Goal: Transaction & Acquisition: Purchase product/service

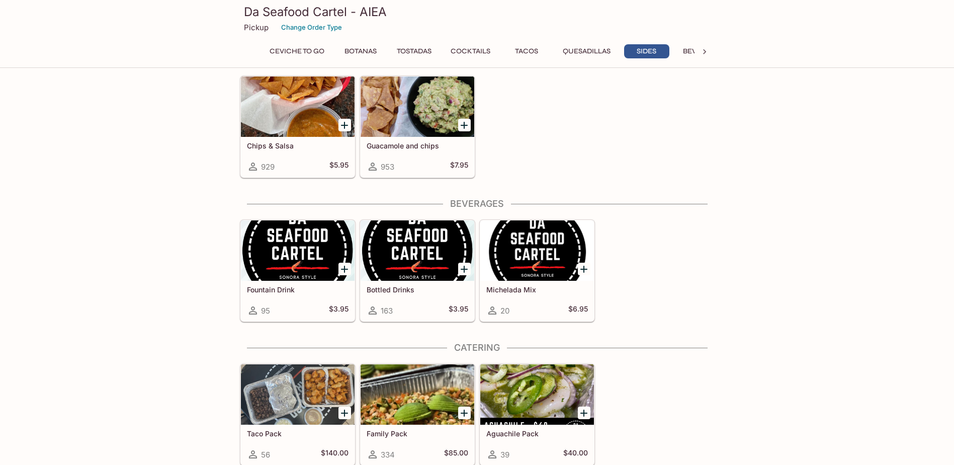
scroll to position [1428, 0]
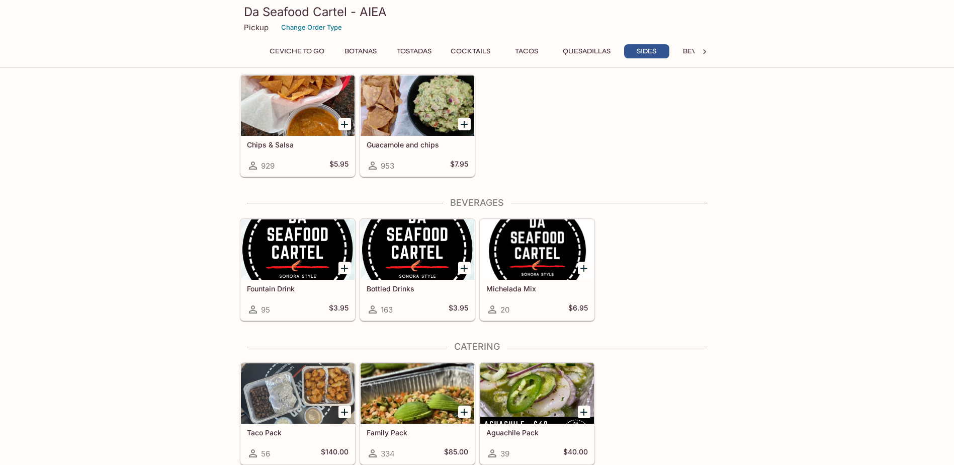
click at [345, 410] on icon "Add Taco Pack" at bounding box center [344, 412] width 7 height 7
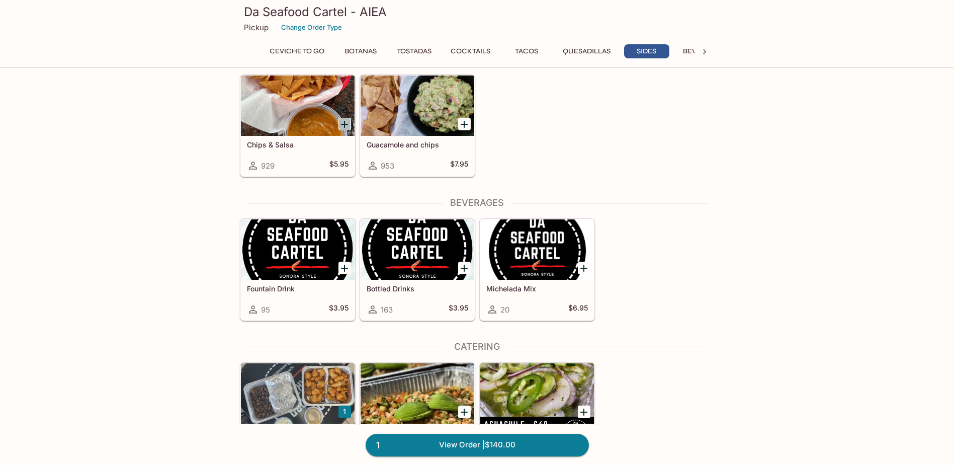
click at [346, 123] on icon "Add Chips & Salsa" at bounding box center [345, 124] width 12 height 12
click at [346, 123] on button "1" at bounding box center [345, 124] width 13 height 13
click at [346, 123] on button "2" at bounding box center [345, 124] width 13 height 13
click at [346, 123] on button "3" at bounding box center [345, 124] width 13 height 13
click at [346, 123] on button "4" at bounding box center [345, 124] width 13 height 13
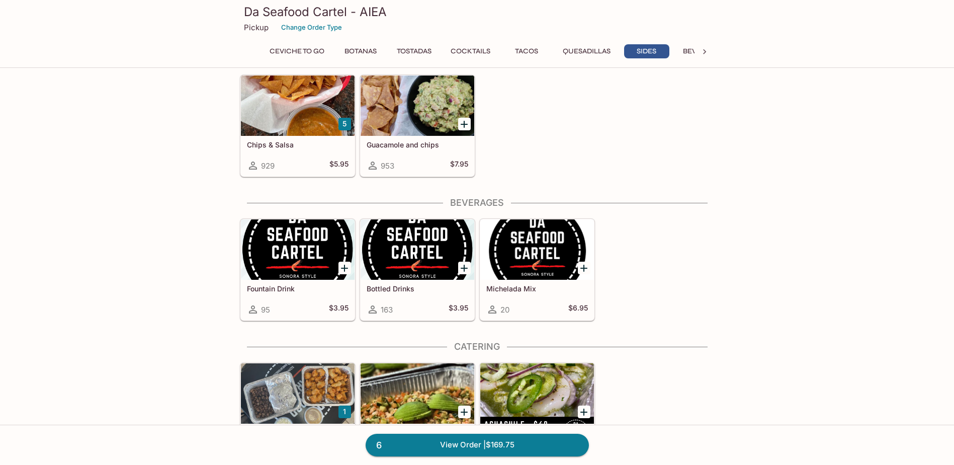
click at [570, 154] on div "5 Chips & Salsa 929 $5.95 Guacamole and chips 953 $7.95" at bounding box center [475, 123] width 479 height 107
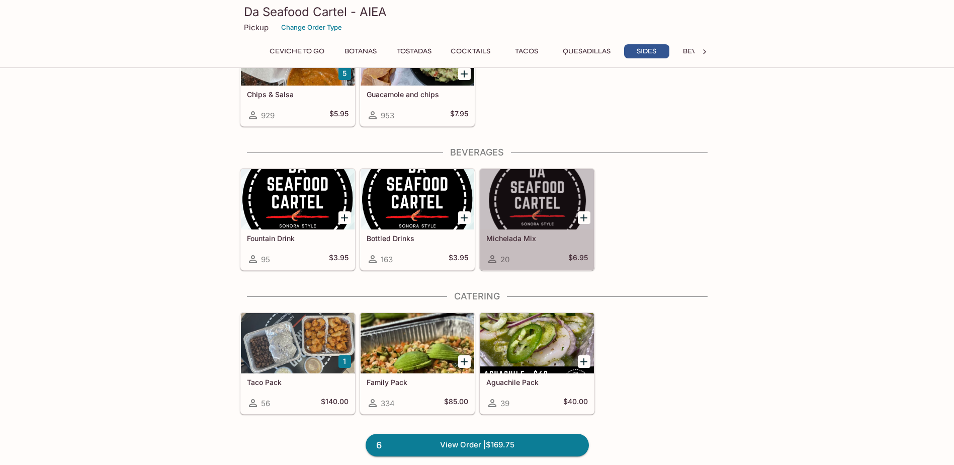
click at [533, 207] on div at bounding box center [537, 199] width 114 height 60
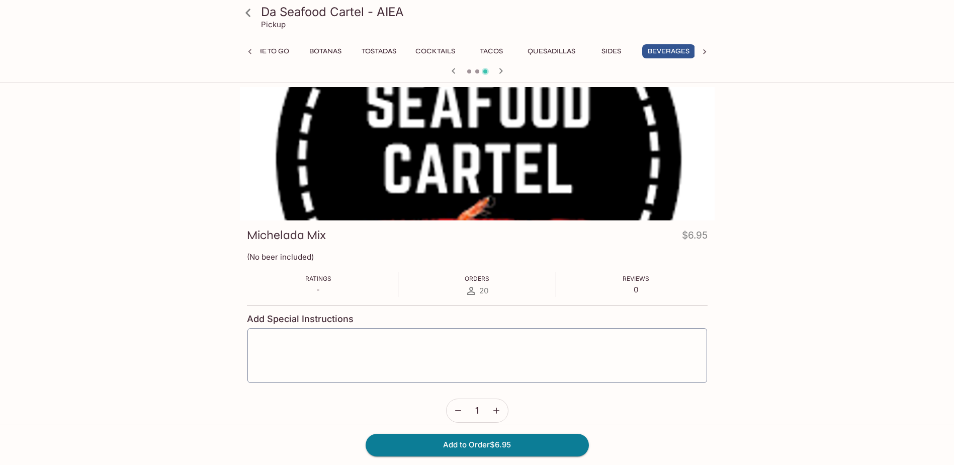
scroll to position [0, 40]
click at [605, 49] on button "Sides" at bounding box center [607, 51] width 45 height 14
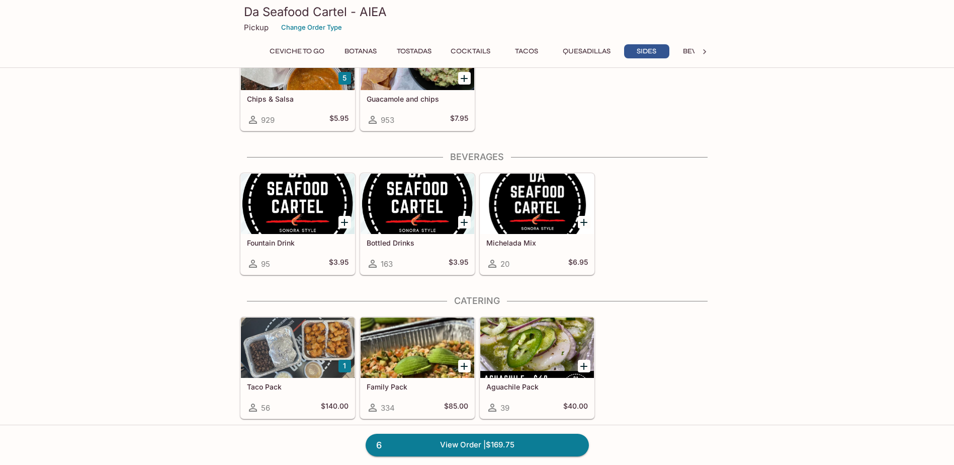
scroll to position [1478, 0]
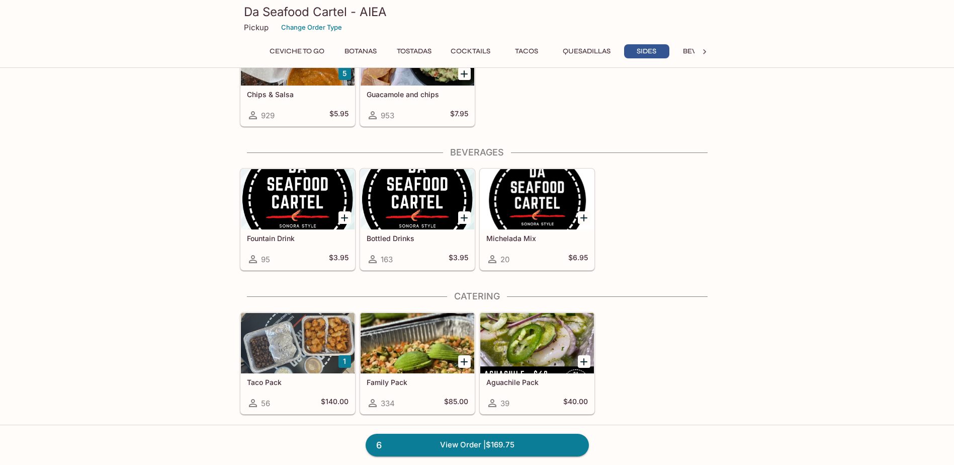
click at [534, 341] on div at bounding box center [537, 343] width 114 height 60
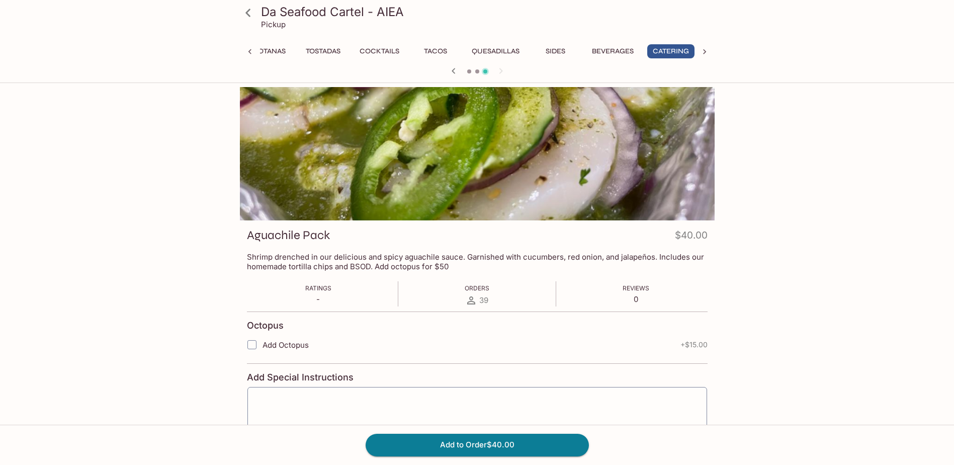
scroll to position [0, 95]
click at [550, 51] on button "Sides" at bounding box center [555, 51] width 45 height 14
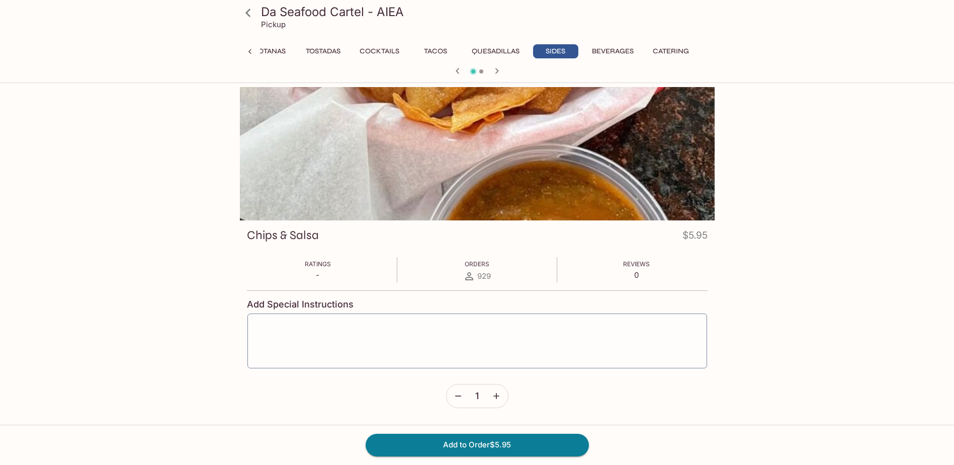
click at [498, 69] on icon "button" at bounding box center [497, 71] width 12 height 12
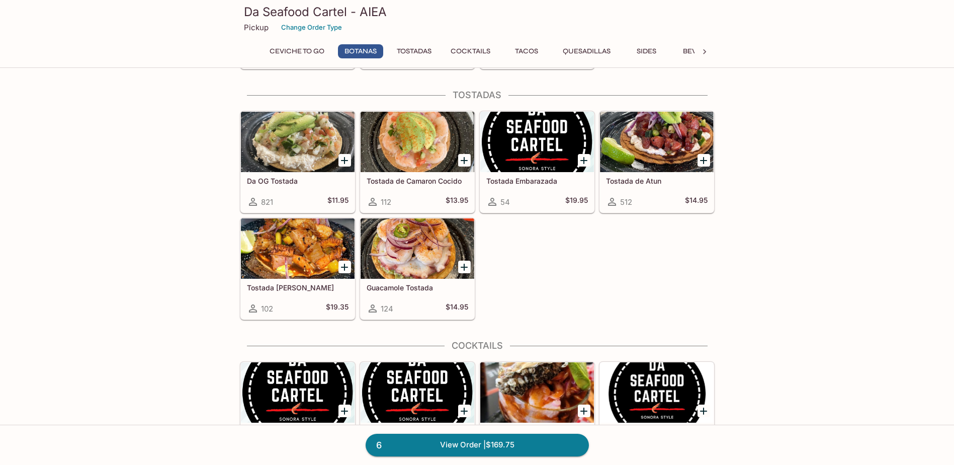
scroll to position [516, 0]
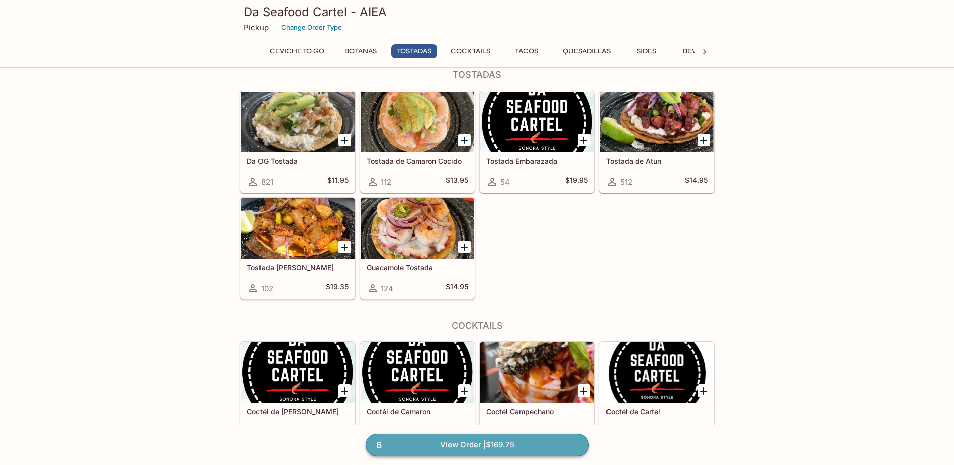
click at [481, 444] on link "6 View Order | $169.75" at bounding box center [477, 445] width 223 height 22
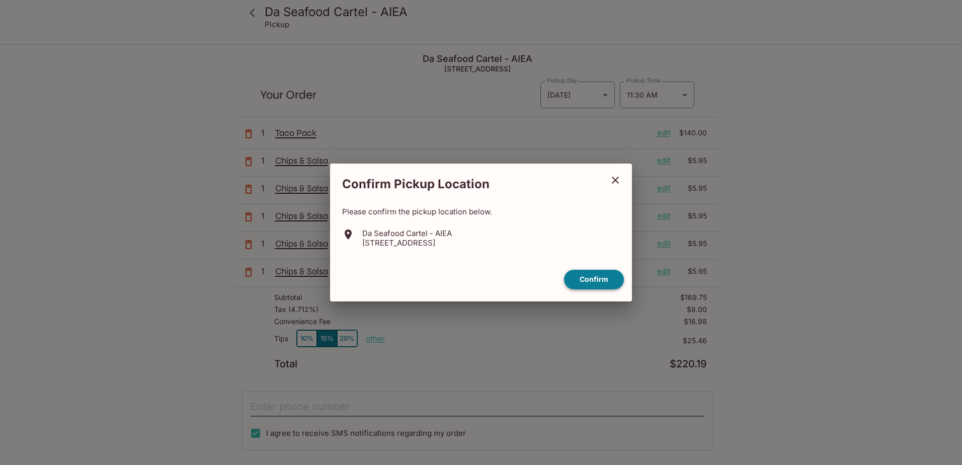
click at [589, 275] on button "Confirm" at bounding box center [594, 280] width 60 height 20
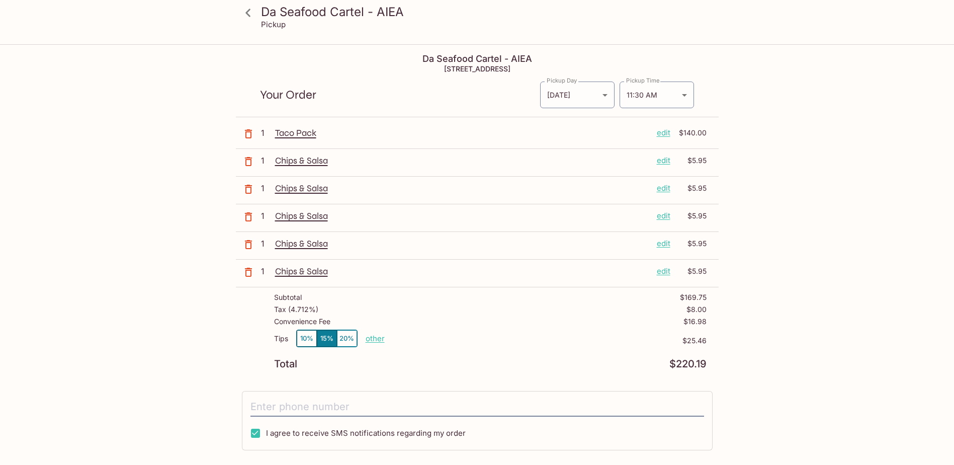
click at [663, 158] on p "edit" at bounding box center [664, 160] width 14 height 11
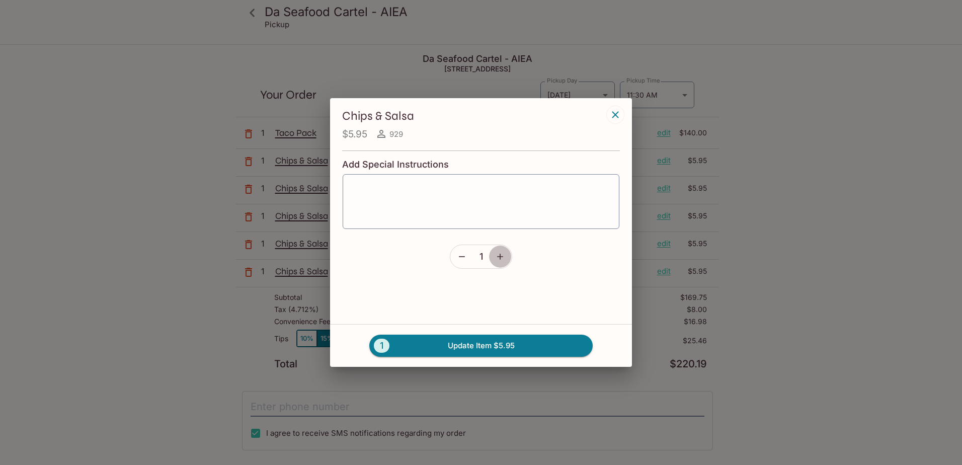
click at [503, 258] on icon "button" at bounding box center [500, 257] width 10 height 10
click at [501, 258] on icon "button" at bounding box center [500, 257] width 10 height 10
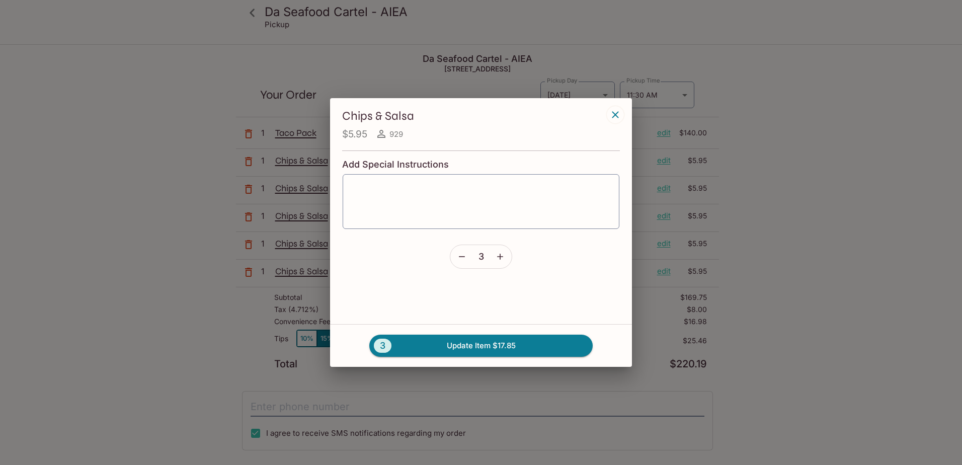
click at [500, 258] on icon "button" at bounding box center [500, 257] width 6 height 6
click at [491, 343] on button "5 Update Item $29.75" at bounding box center [480, 346] width 223 height 22
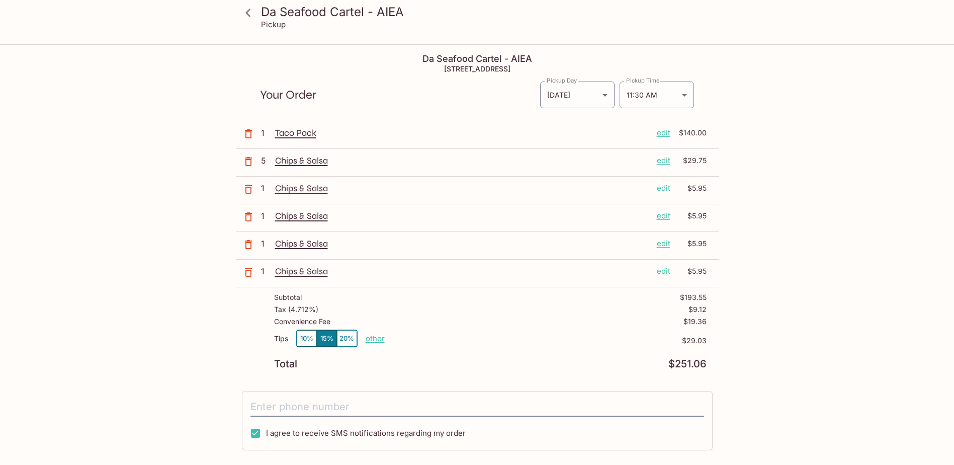
click at [250, 187] on icon "button" at bounding box center [249, 189] width 12 height 12
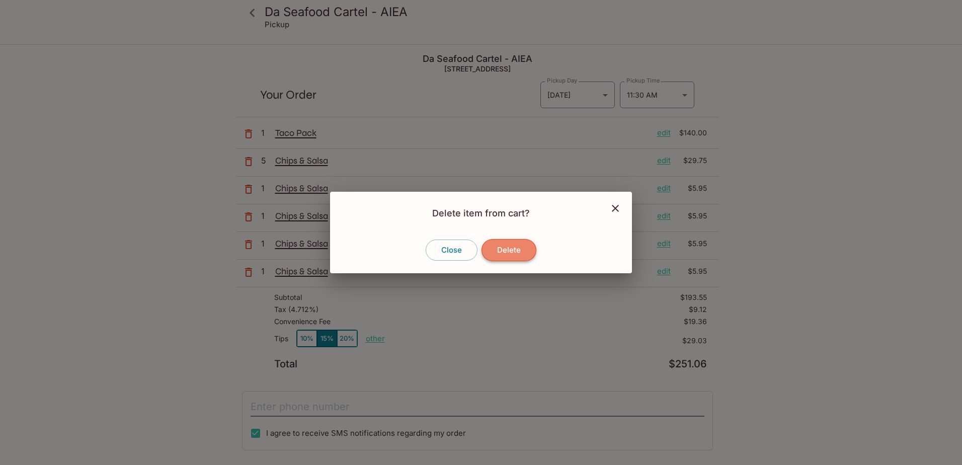
click at [506, 250] on button "Delete" at bounding box center [508, 250] width 55 height 22
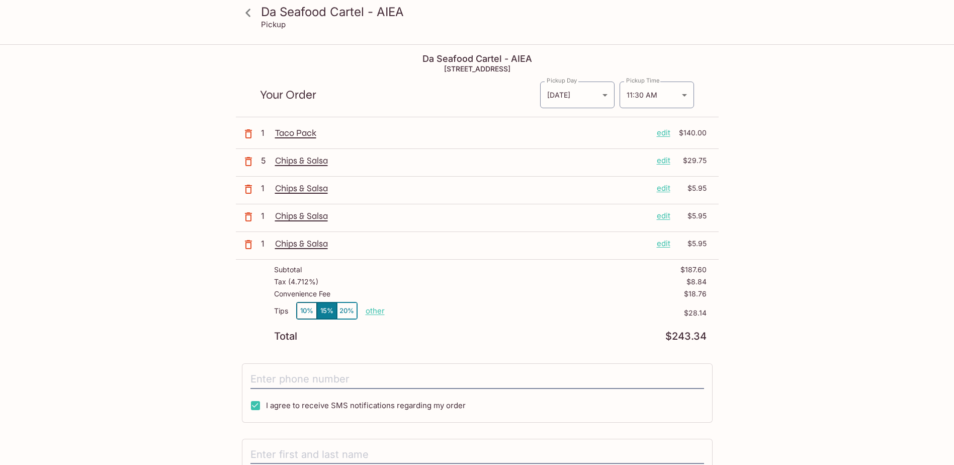
click at [245, 186] on icon "button" at bounding box center [249, 189] width 12 height 12
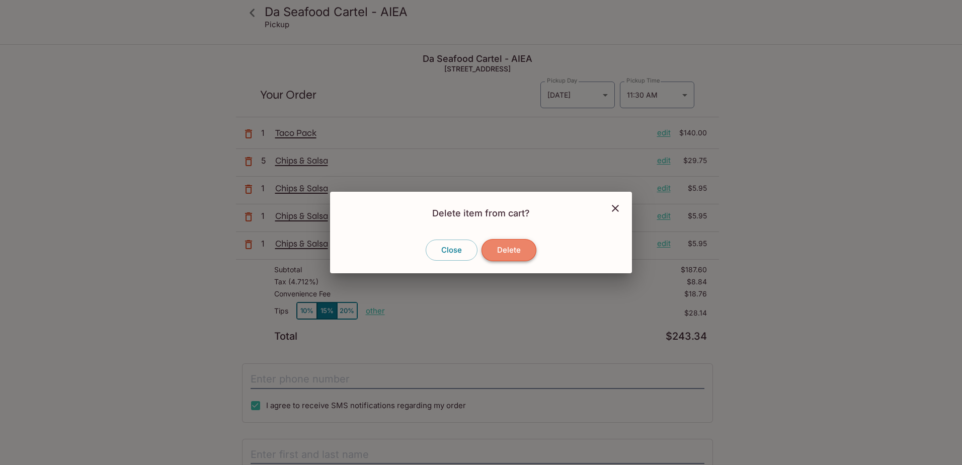
click at [512, 248] on button "Delete" at bounding box center [508, 250] width 55 height 22
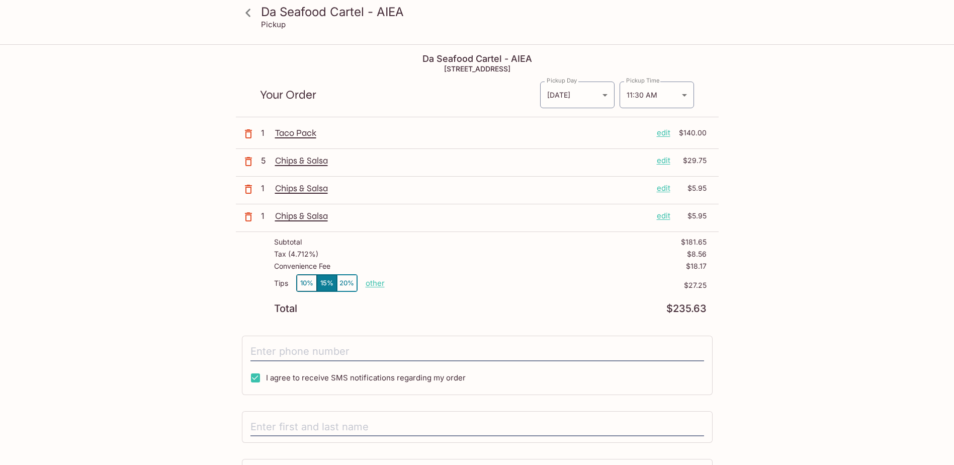
click at [247, 190] on icon "button" at bounding box center [249, 189] width 12 height 12
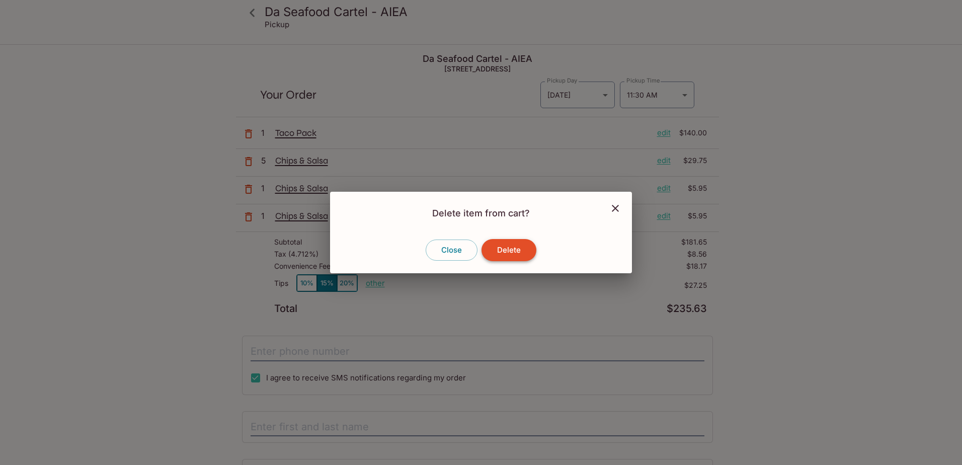
click at [508, 251] on button "Delete" at bounding box center [508, 250] width 55 height 22
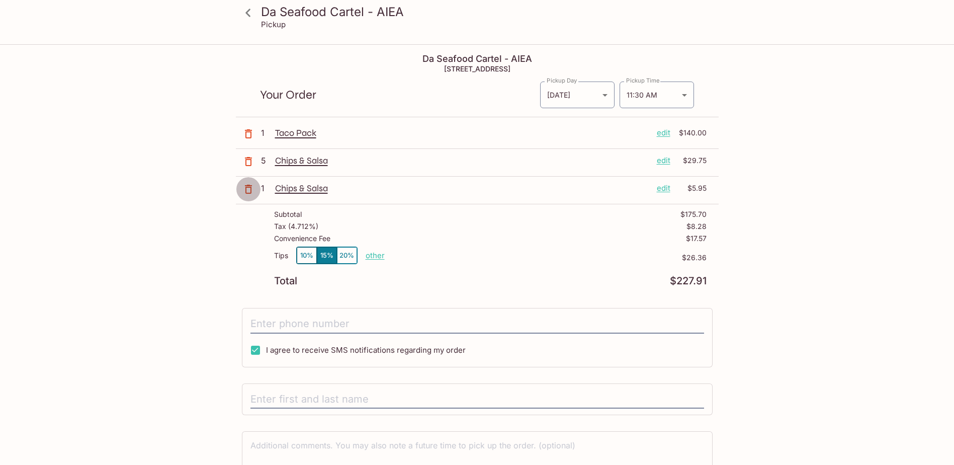
click at [251, 187] on icon "button" at bounding box center [249, 189] width 12 height 12
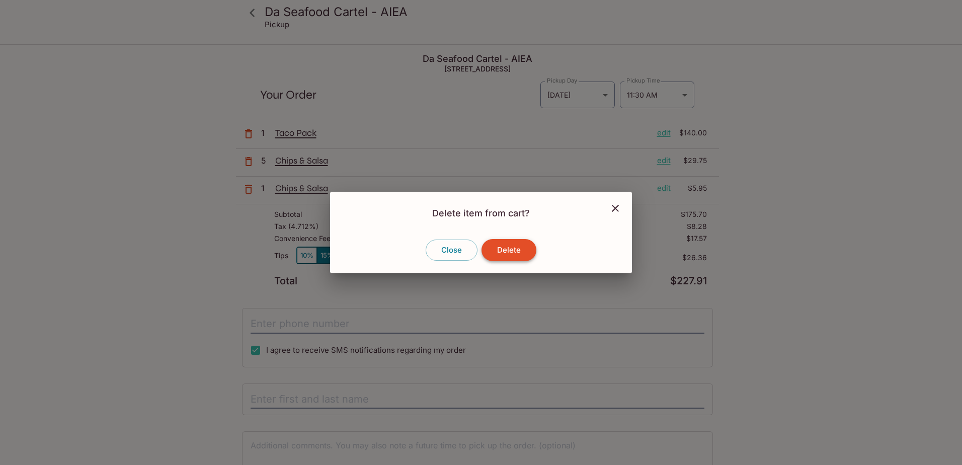
click at [505, 250] on button "Delete" at bounding box center [508, 250] width 55 height 22
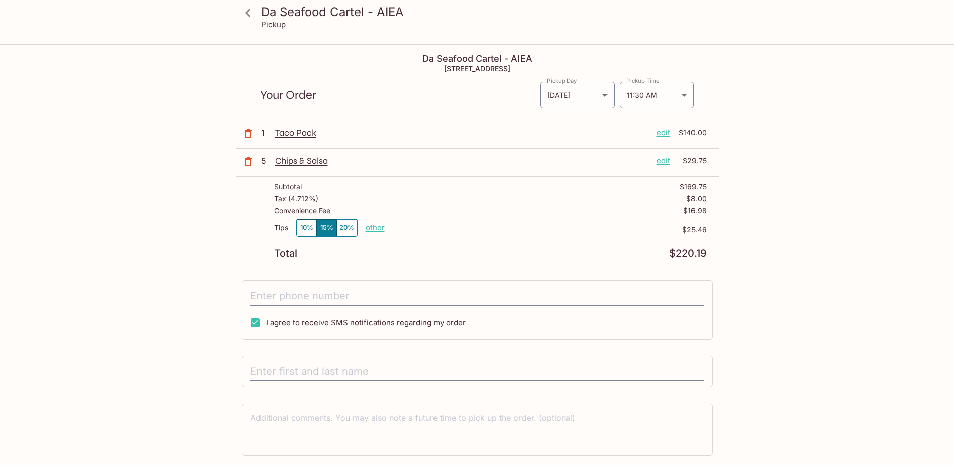
click at [161, 233] on div "Da Seafood Cartel - AIEA Pickup Da Seafood Cartel - AIEA 98-380 Kamehameha Hwy,…" at bounding box center [477, 271] width 644 height 452
click at [304, 226] on button "10%" at bounding box center [307, 227] width 20 height 17
click at [189, 211] on div "Da Seafood Cartel - AIEA Pickup Da Seafood Cartel - AIEA 98-380 Kamehameha Hwy,…" at bounding box center [477, 271] width 644 height 452
click at [299, 291] on input "tel" at bounding box center [478, 296] width 454 height 19
type input "(425) 829-0030"
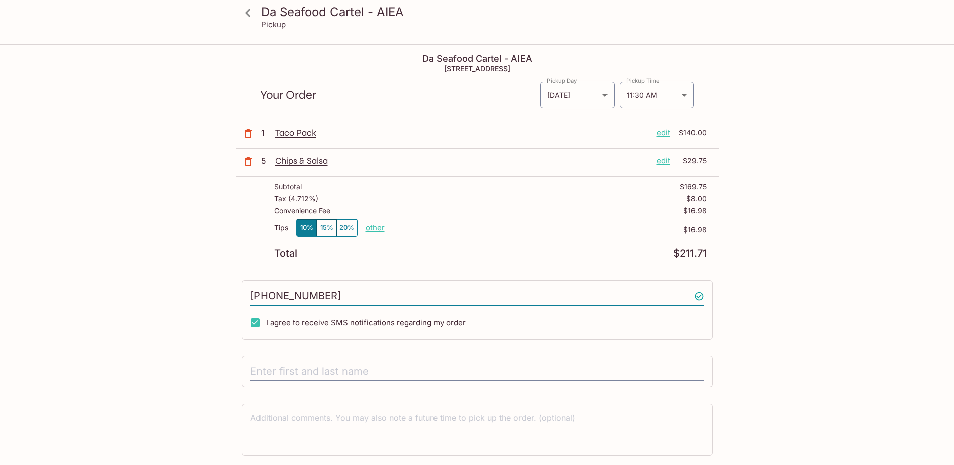
click at [178, 240] on div "Da Seafood Cartel - AIEA Pickup Da Seafood Cartel - AIEA 98-380 Kamehameha Hwy,…" at bounding box center [477, 271] width 644 height 452
click at [273, 370] on input "text" at bounding box center [478, 371] width 454 height 19
type input "Scott Winecoff"
click at [225, 334] on div "Da Seafood Cartel - AIEA Pickup Da Seafood Cartel - AIEA 98-380 Kamehameha Hwy,…" at bounding box center [477, 271] width 644 height 452
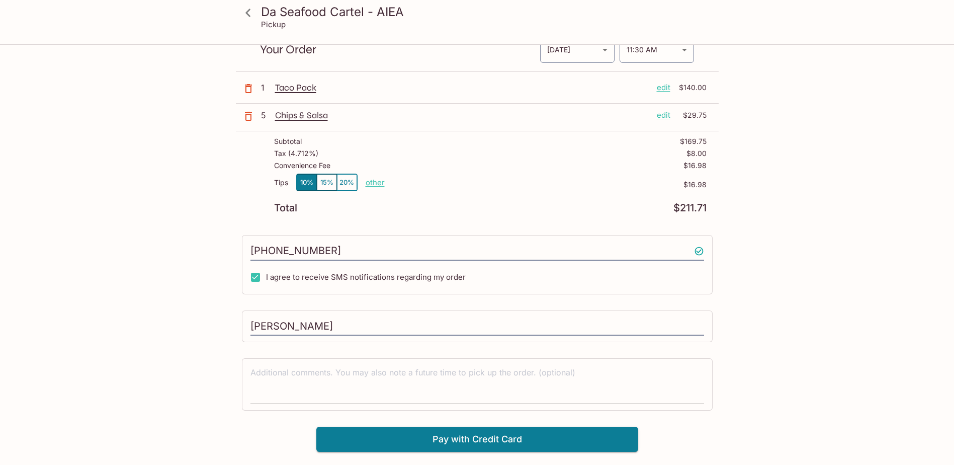
click at [316, 375] on textarea at bounding box center [478, 384] width 454 height 35
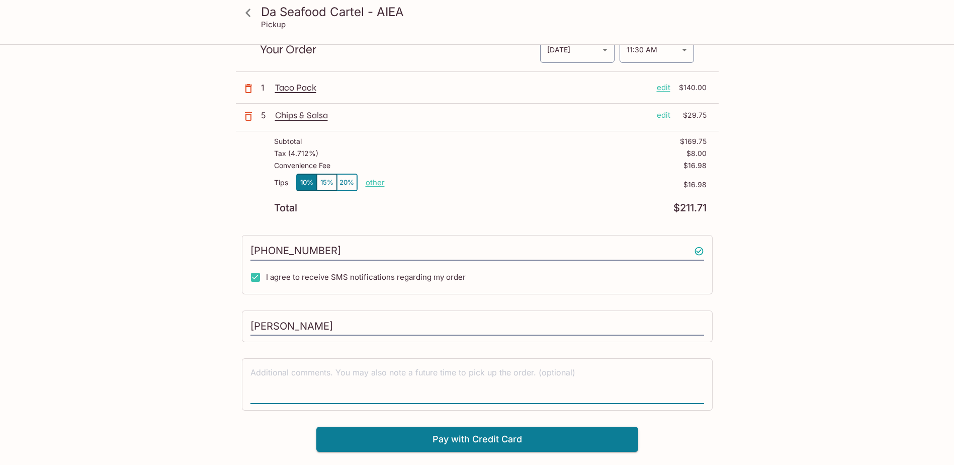
click at [310, 371] on textarea at bounding box center [478, 384] width 454 height 35
type textarea "Order to be picked up by Gwen Panui"
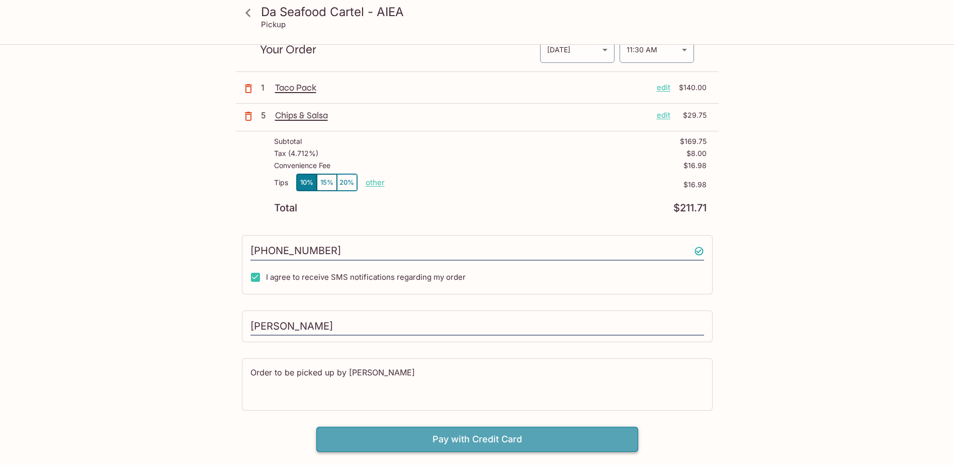
click at [483, 436] on button "Pay with Credit Card" at bounding box center [477, 439] width 322 height 25
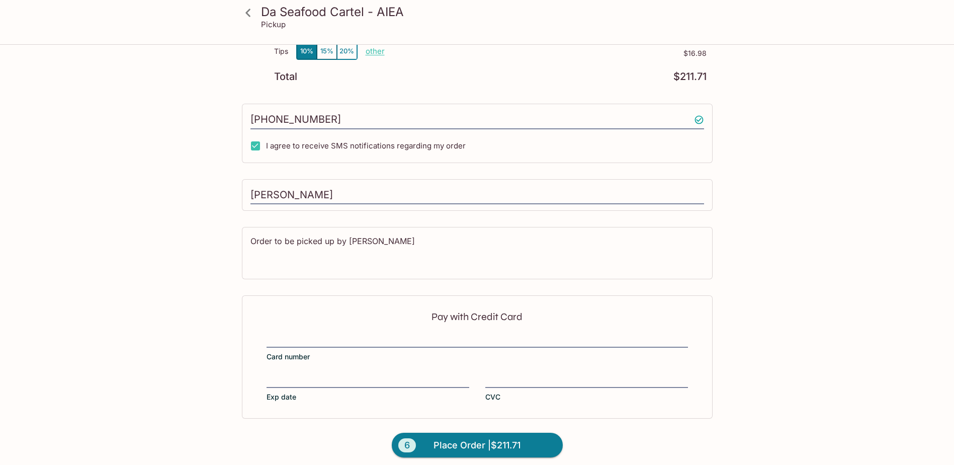
scroll to position [183, 0]
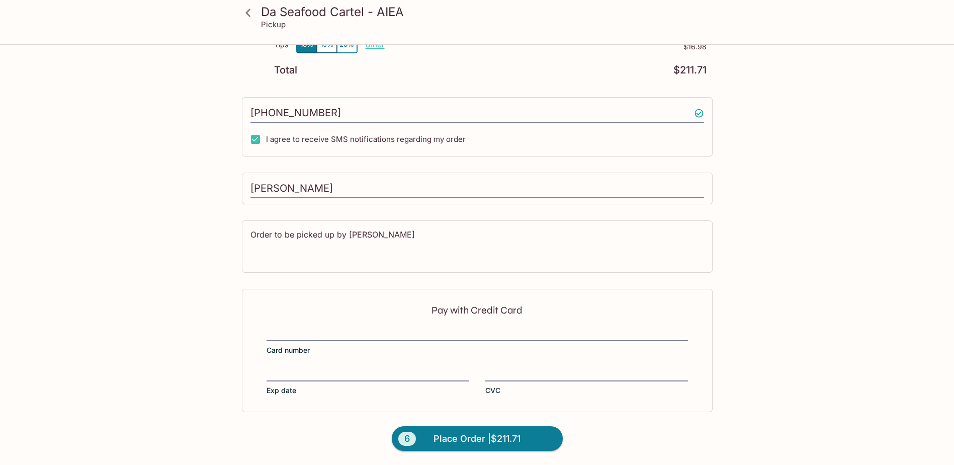
click at [319, 326] on div "Pay with Credit Card Card number Exp date CVC" at bounding box center [477, 350] width 471 height 123
click at [277, 341] on label "Card number" at bounding box center [478, 341] width 422 height 28
click at [277, 328] on input "Card number" at bounding box center [478, 328] width 422 height 1
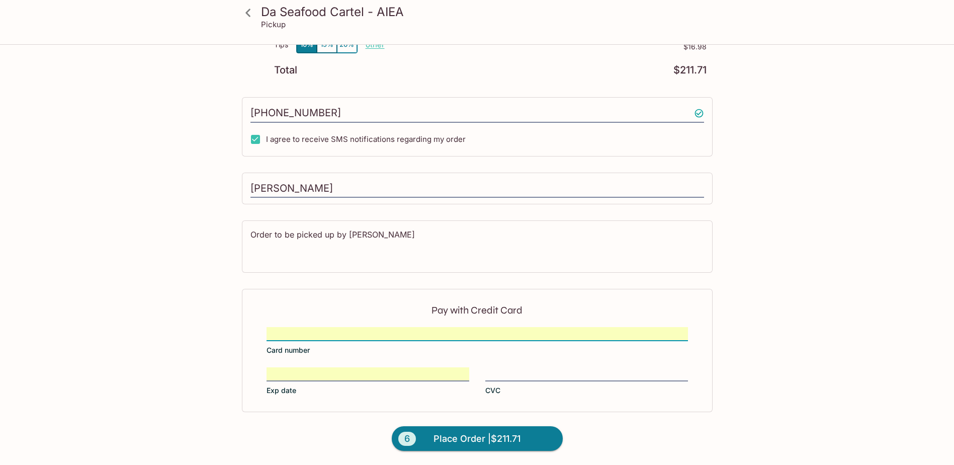
drag, startPoint x: 506, startPoint y: 368, endPoint x: 457, endPoint y: 385, distance: 51.9
click at [505, 368] on div at bounding box center [587, 374] width 203 height 14
click at [505, 368] on input "CVC" at bounding box center [587, 368] width 203 height 1
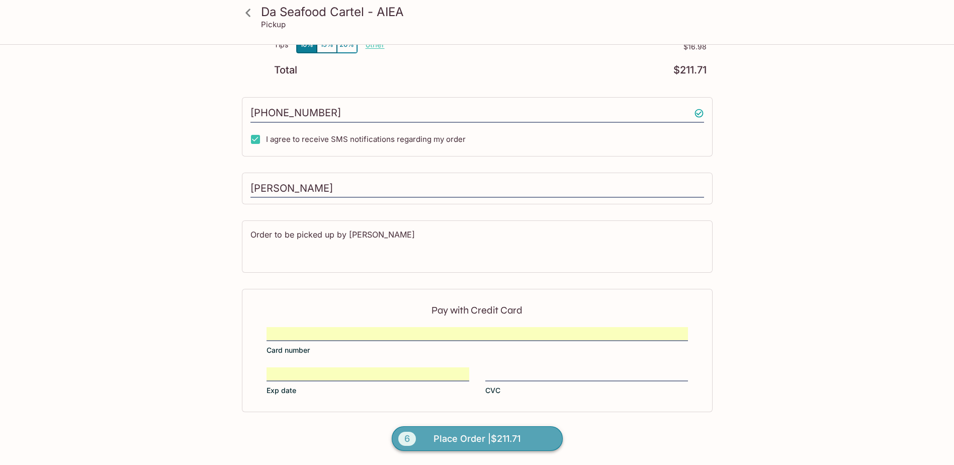
click at [479, 442] on span "Place Order | $211.71" at bounding box center [477, 439] width 87 height 16
click at [186, 333] on div "Da Seafood Cartel - AIEA Pickup Da Seafood Cartel - AIEA 98-380 Kamehameha Hwy,…" at bounding box center [477, 163] width 644 height 603
click at [786, 165] on div "Da Seafood Cartel - AIEA Pickup Da Seafood Cartel - AIEA 98-380 Kamehameha Hwy,…" at bounding box center [477, 163] width 644 height 603
click at [471, 439] on span "Place Order | $211.71" at bounding box center [477, 439] width 87 height 16
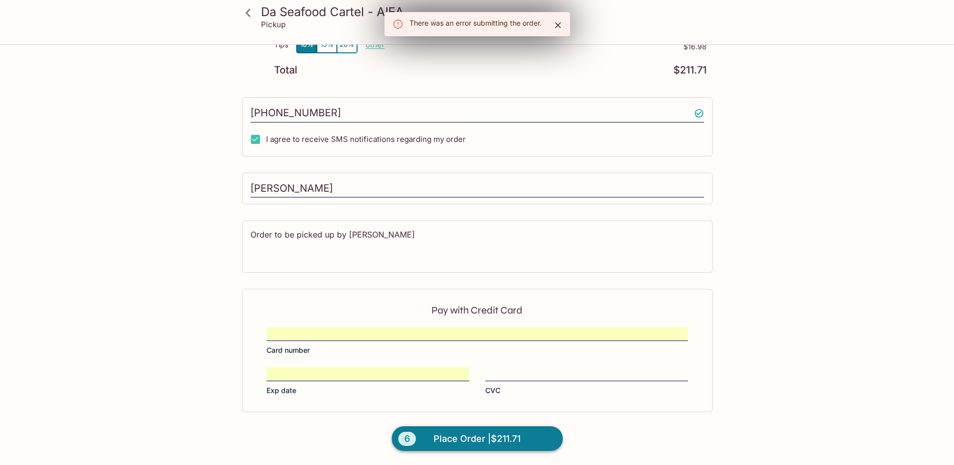
click at [471, 439] on span "Place Order | $211.71" at bounding box center [477, 439] width 87 height 16
click at [860, 282] on html "Da Seafood Cartel - AIEA Pickup Da Seafood Cartel - AIEA 98-380 Kamehameha Hwy,…" at bounding box center [477, 49] width 954 height 465
click at [557, 21] on icon "Close" at bounding box center [558, 25] width 10 height 10
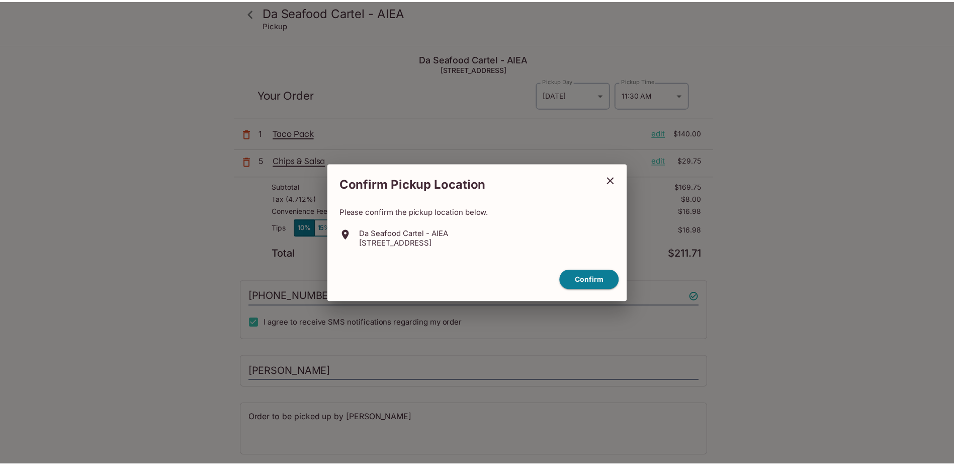
scroll to position [45, 0]
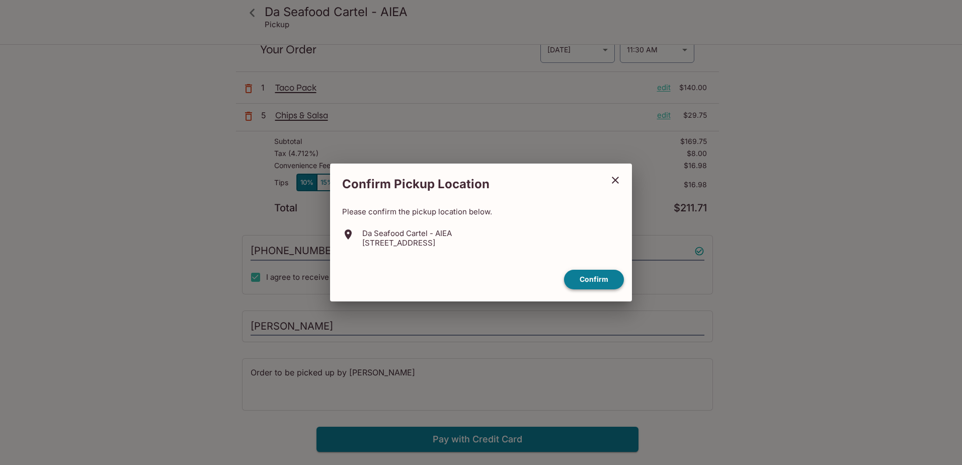
click at [604, 280] on button "Confirm" at bounding box center [594, 280] width 60 height 20
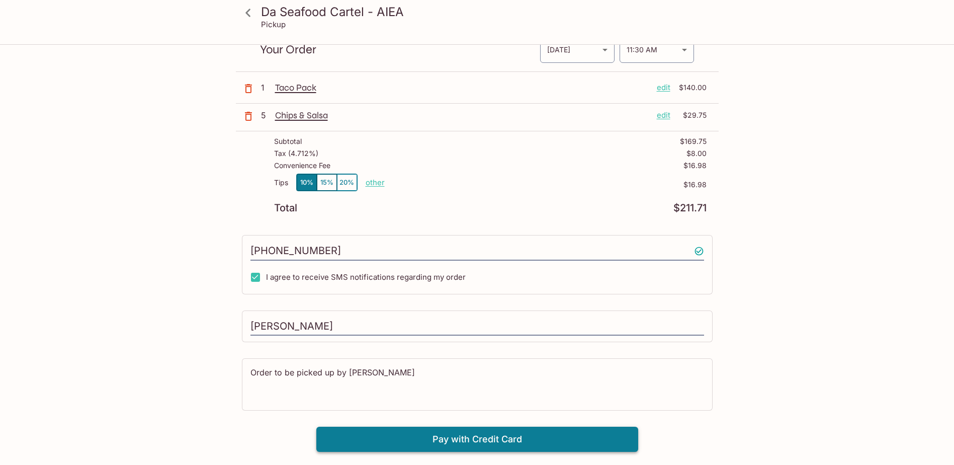
click at [484, 441] on button "Pay with Credit Card" at bounding box center [477, 439] width 322 height 25
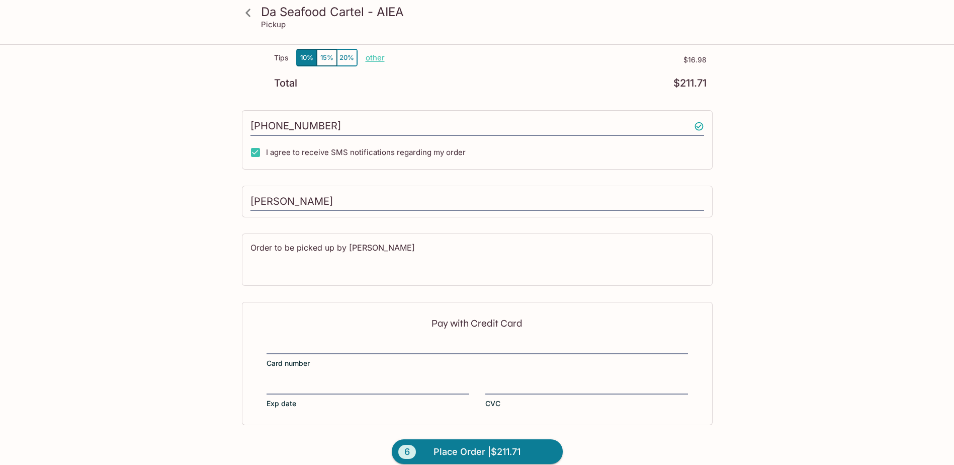
scroll to position [183, 0]
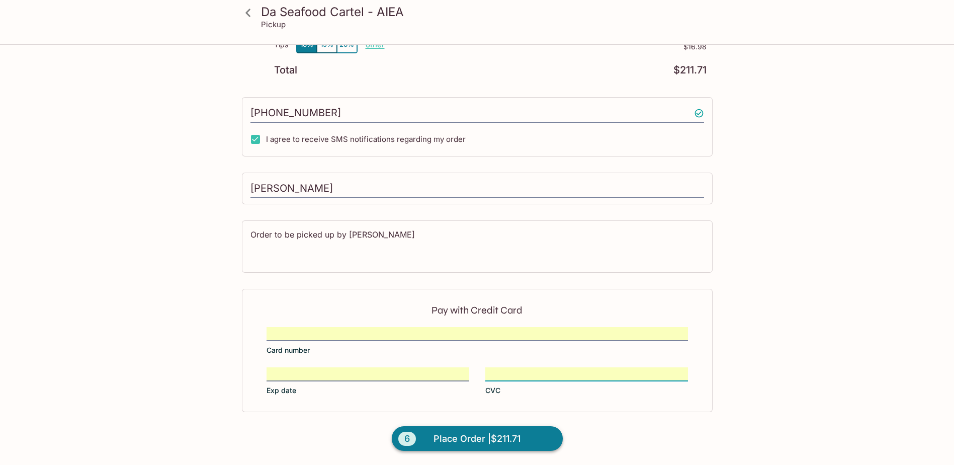
click at [472, 442] on span "Place Order | $211.71" at bounding box center [477, 439] width 87 height 16
click at [467, 437] on span "Place Order | $211.71" at bounding box center [477, 439] width 87 height 16
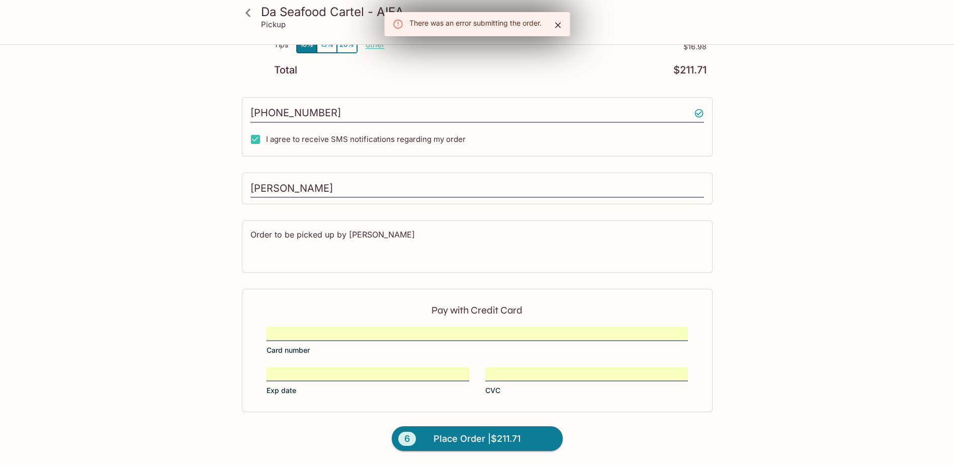
click at [146, 195] on div "Da Seafood Cartel - AIEA Pickup Da Seafood Cartel - AIEA 98-380 Kamehameha Hwy,…" at bounding box center [477, 94] width 954 height 465
click at [557, 21] on icon "Close" at bounding box center [558, 25] width 10 height 10
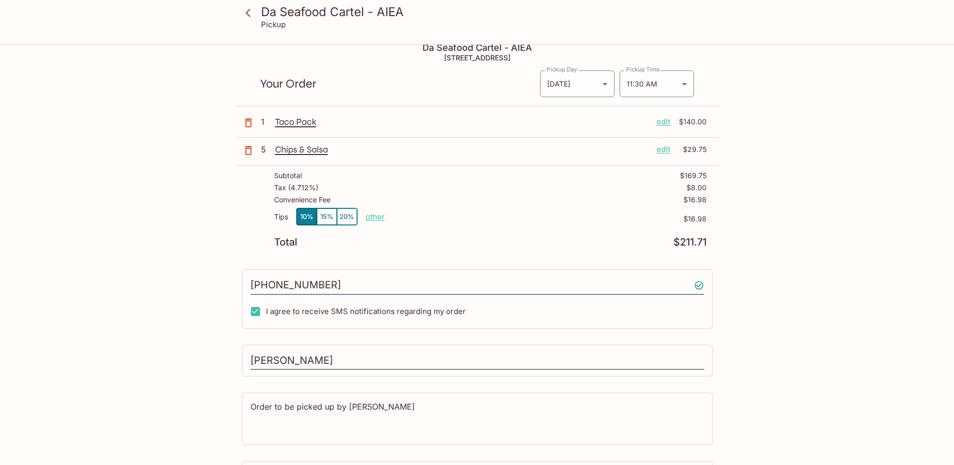
scroll to position [0, 0]
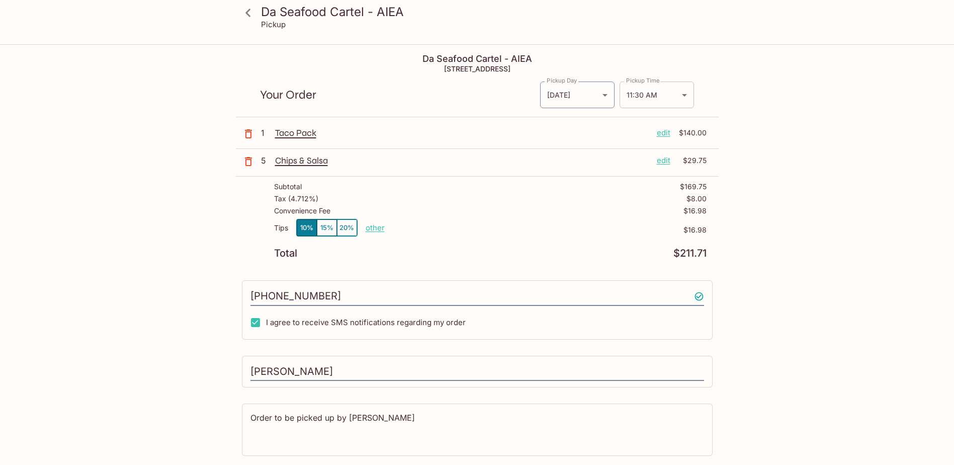
click at [687, 96] on body "Da Seafood Cartel - AIEA Pickup Da Seafood Cartel - AIEA 98-380 Kamehameha Hwy,…" at bounding box center [477, 277] width 954 height 465
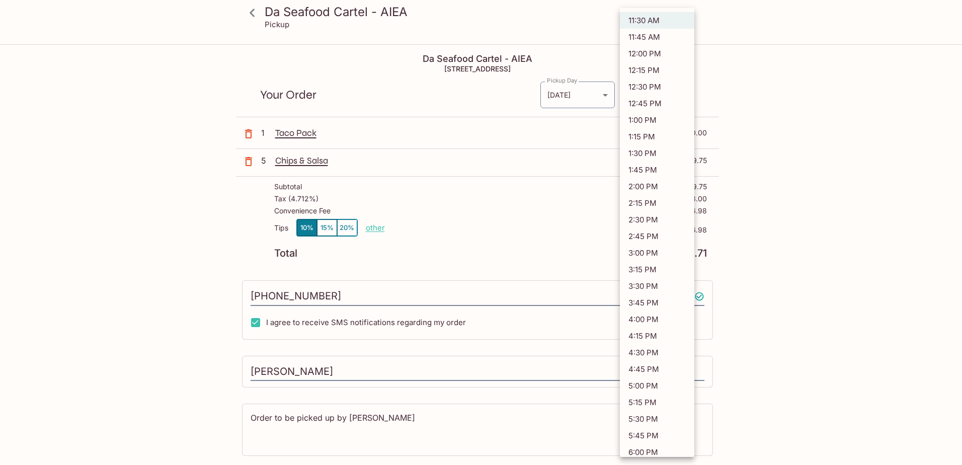
click at [777, 111] on div at bounding box center [481, 232] width 962 height 465
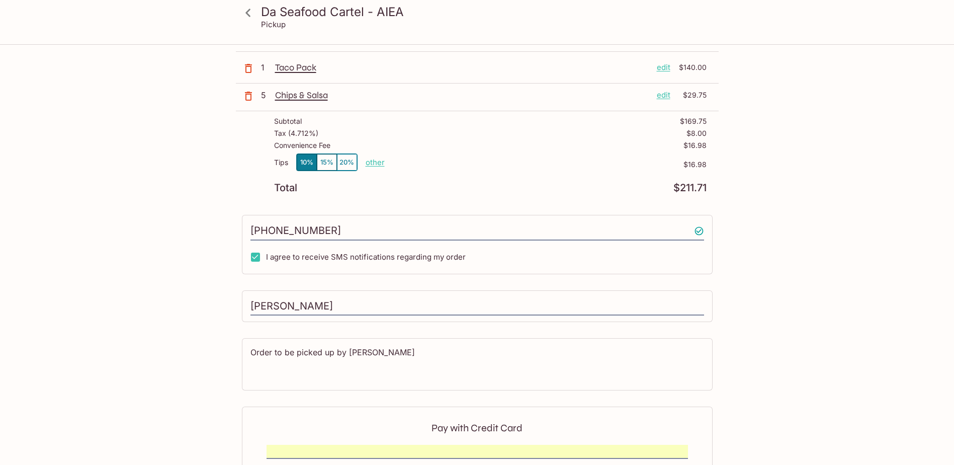
scroll to position [183, 0]
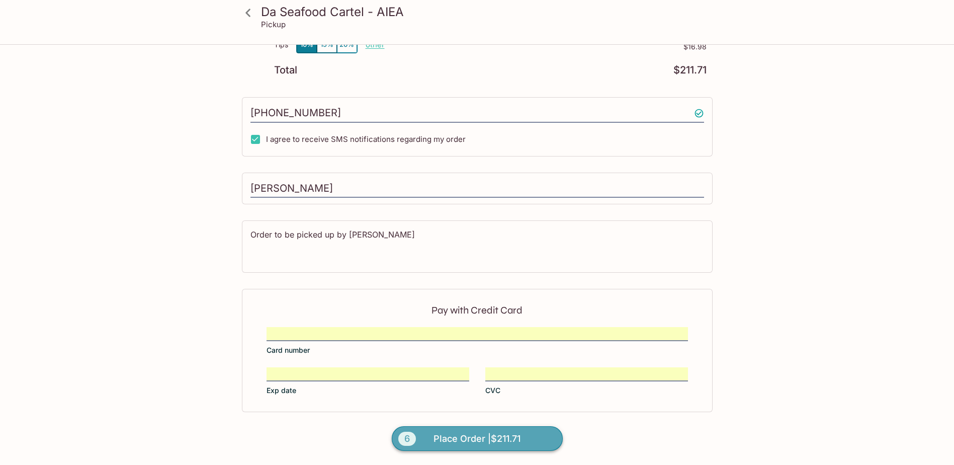
click at [472, 439] on span "Place Order | $211.71" at bounding box center [477, 439] width 87 height 16
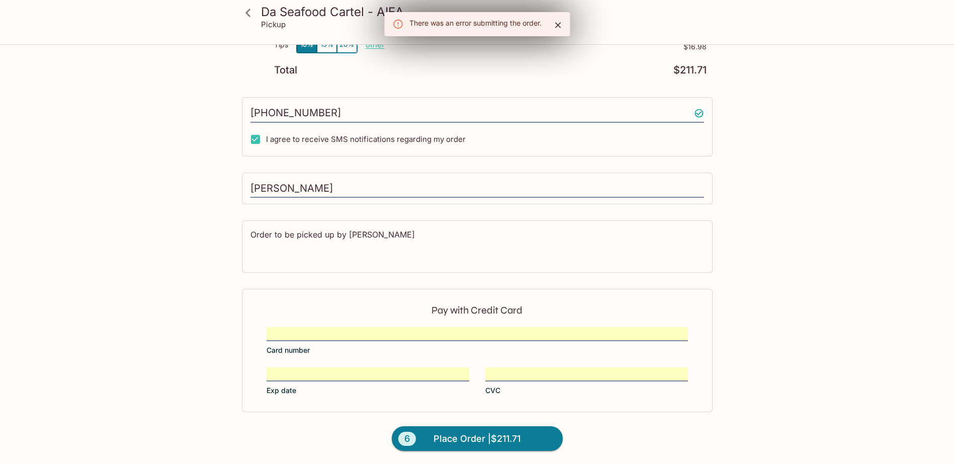
click at [805, 124] on div "Da Seafood Cartel - AIEA Pickup Da Seafood Cartel - AIEA 98-380 Kamehameha Hwy,…" at bounding box center [477, 94] width 954 height 465
click at [558, 23] on icon "Close" at bounding box center [558, 25] width 10 height 10
